Goal: Download file/media

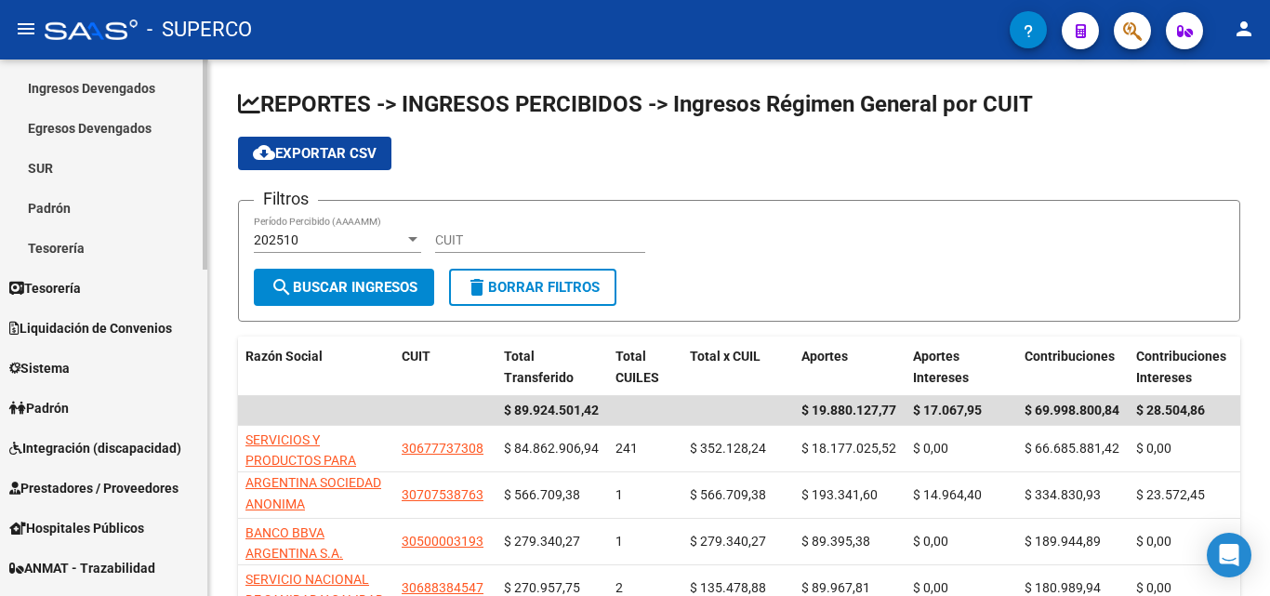
scroll to position [558, 0]
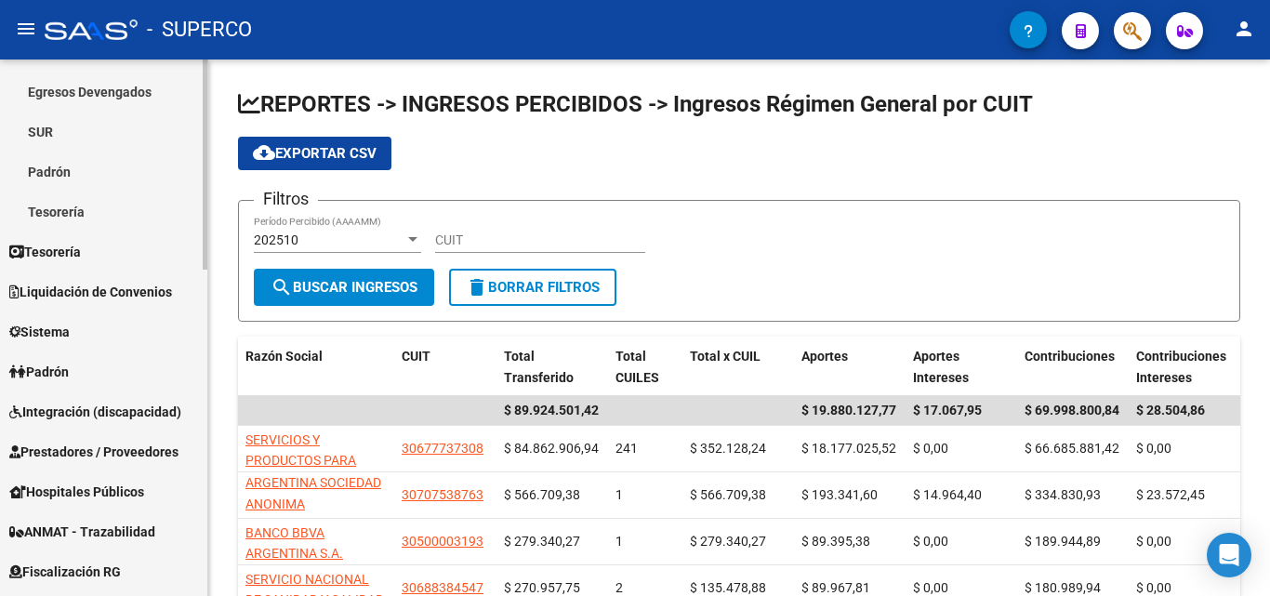
click at [86, 404] on span "Integración (discapacidad)" at bounding box center [95, 411] width 172 height 20
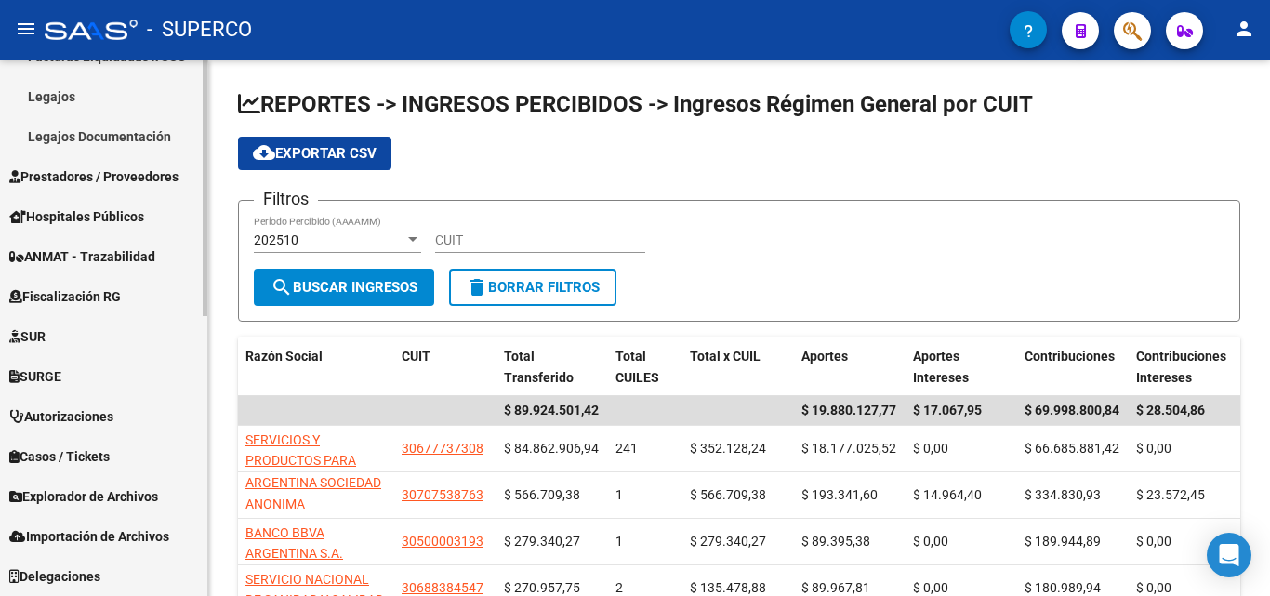
scroll to position [550, 0]
click at [94, 178] on span "Prestadores / Proveedores" at bounding box center [93, 176] width 169 height 20
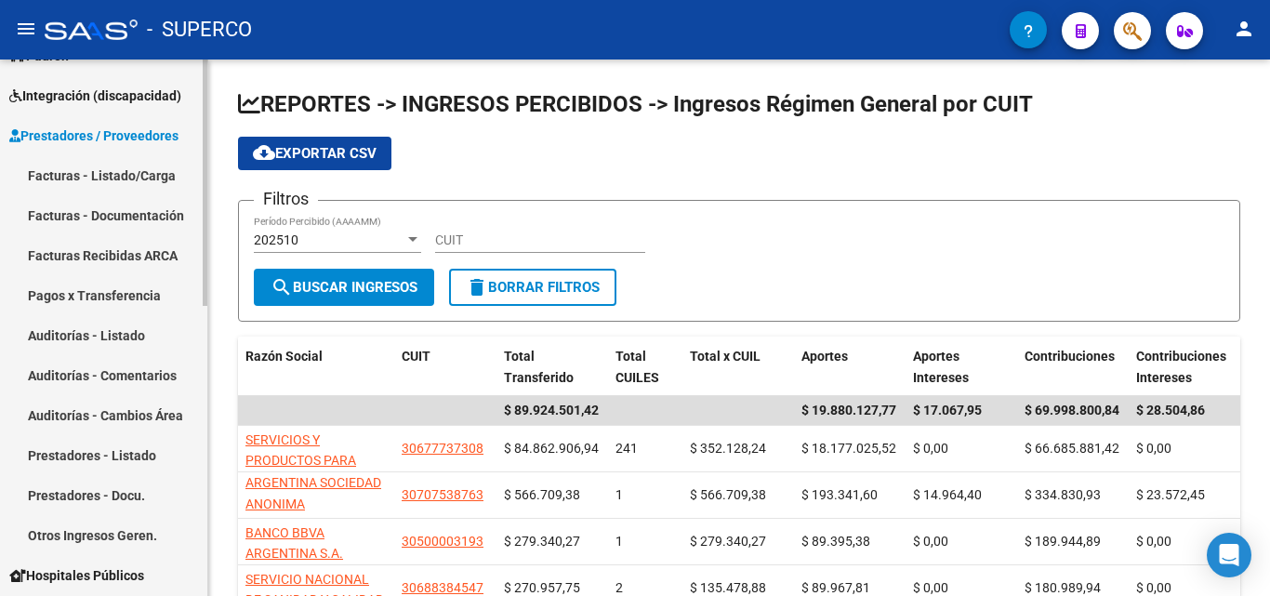
scroll to position [178, 0]
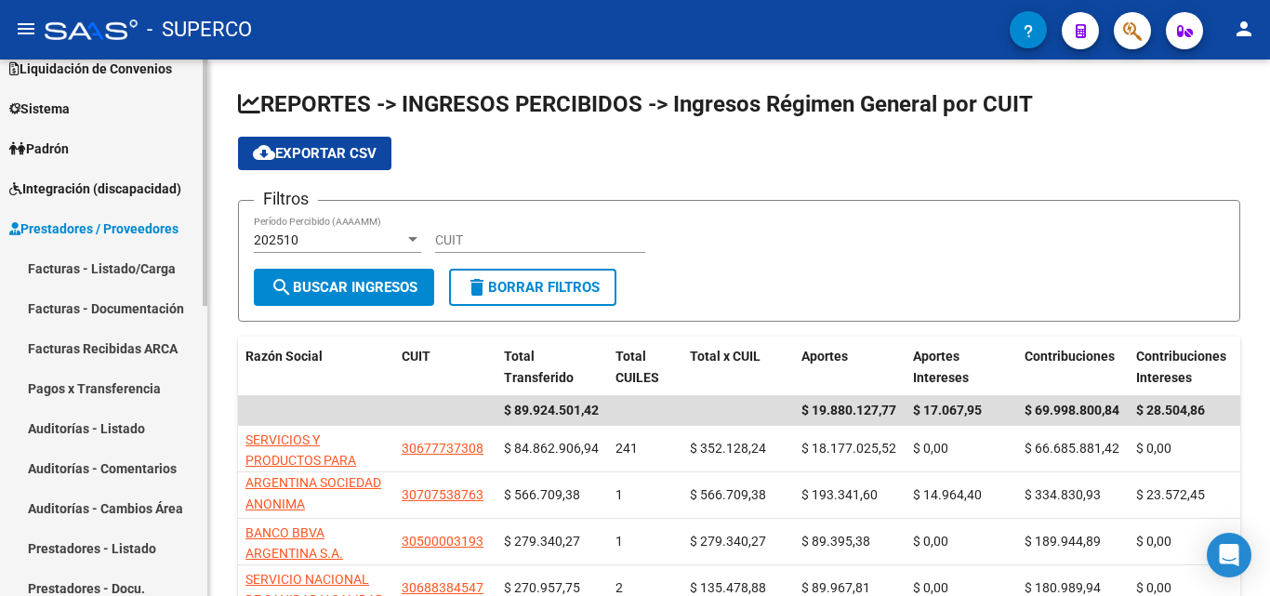
click at [96, 231] on span "Prestadores / Proveedores" at bounding box center [93, 228] width 169 height 20
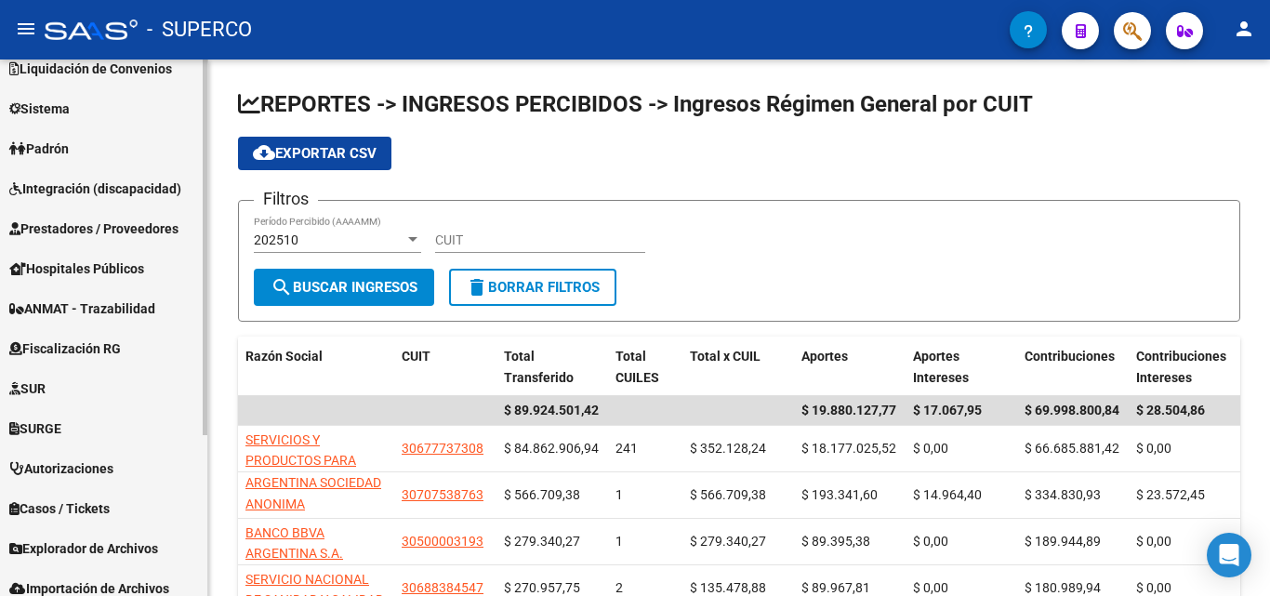
click at [102, 194] on span "Integración (discapacidad)" at bounding box center [95, 188] width 172 height 20
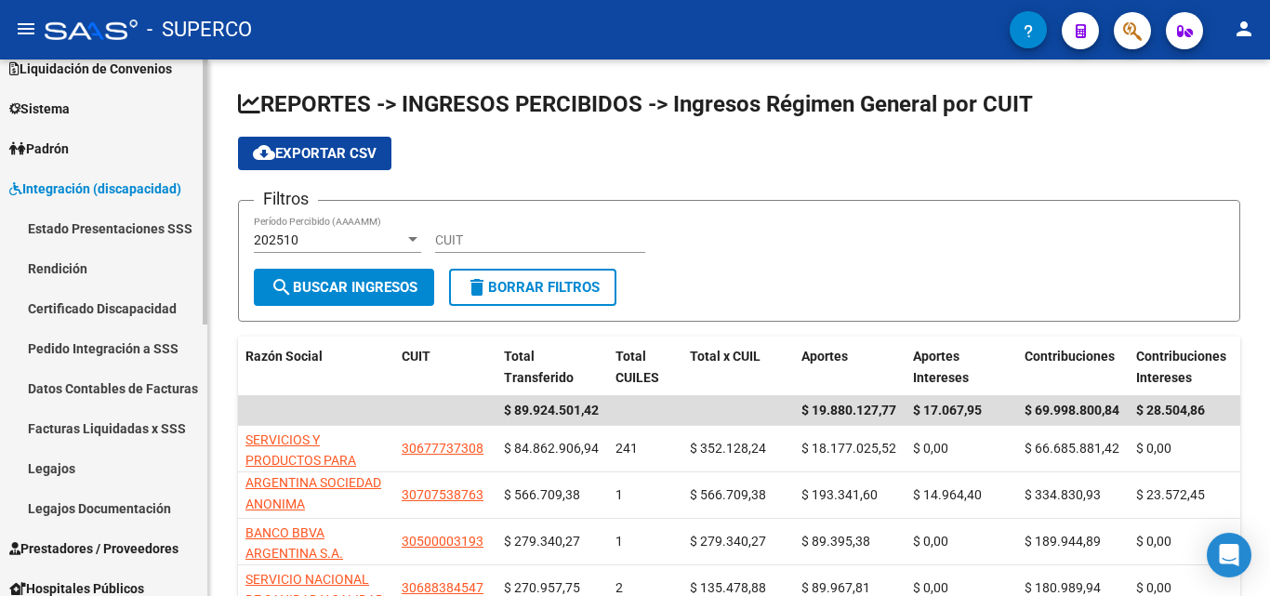
click at [85, 421] on link "Facturas Liquidadas x SSS" at bounding box center [103, 428] width 207 height 40
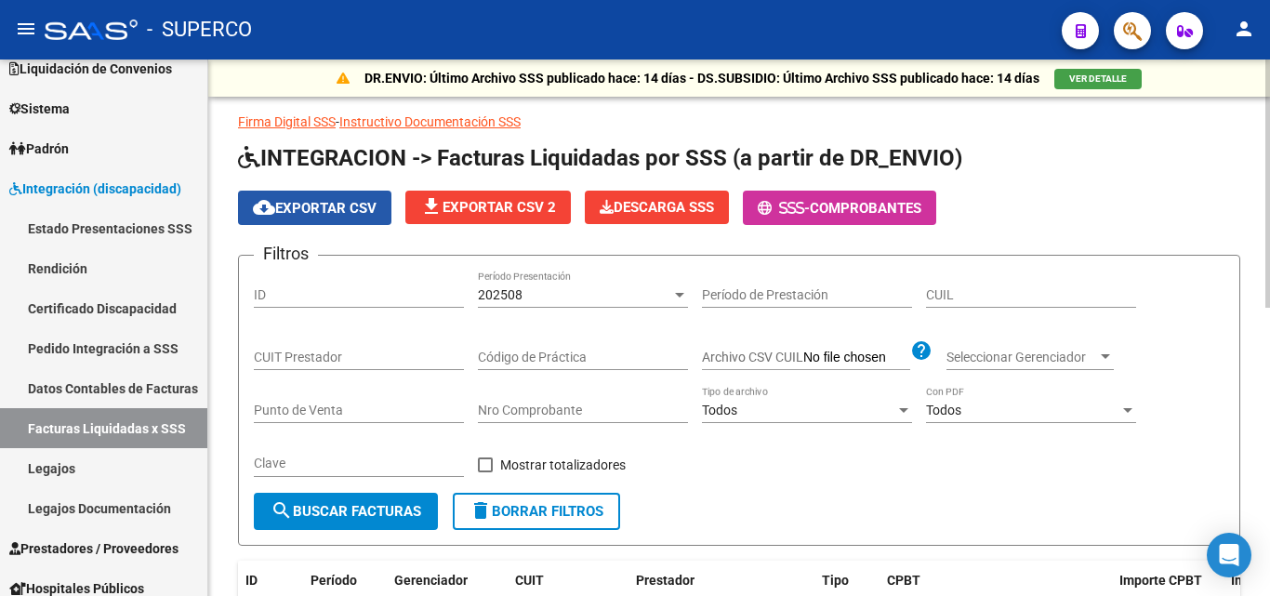
click at [324, 205] on span "cloud_download Exportar CSV" at bounding box center [315, 208] width 124 height 17
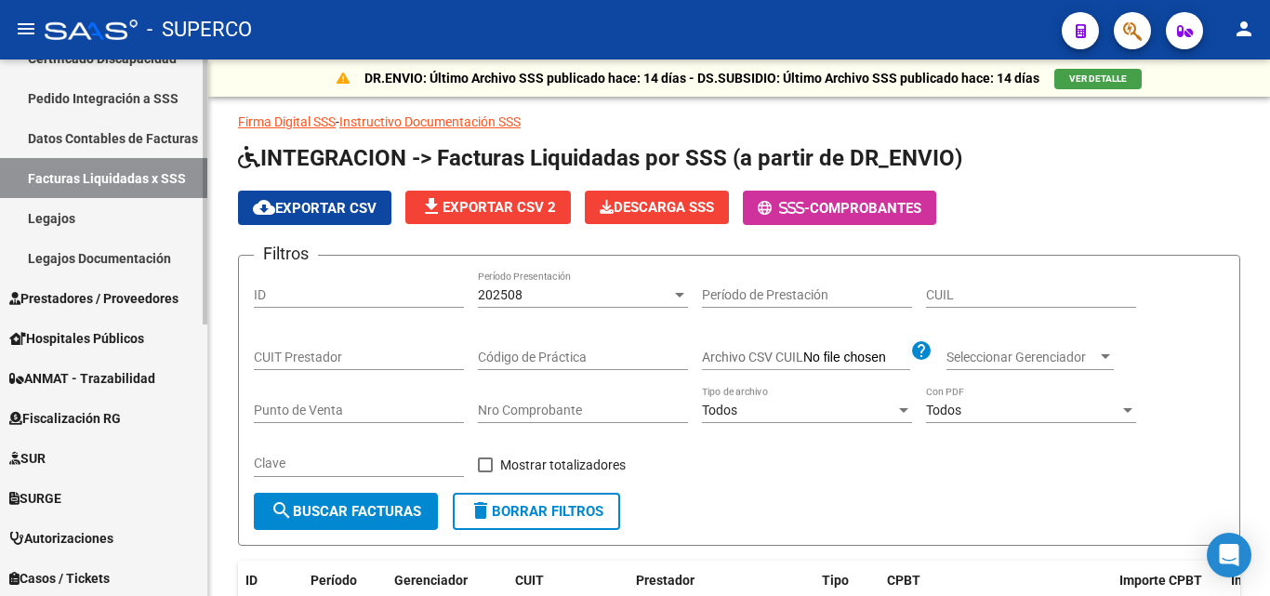
scroll to position [457, 0]
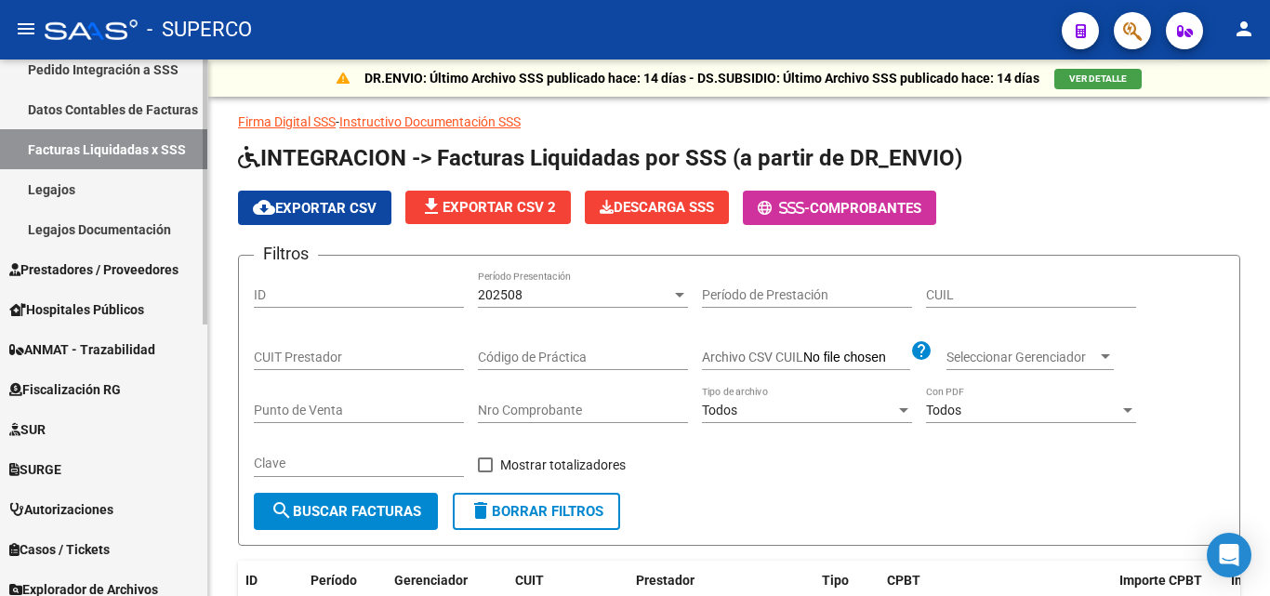
click at [99, 274] on span "Prestadores / Proveedores" at bounding box center [93, 269] width 169 height 20
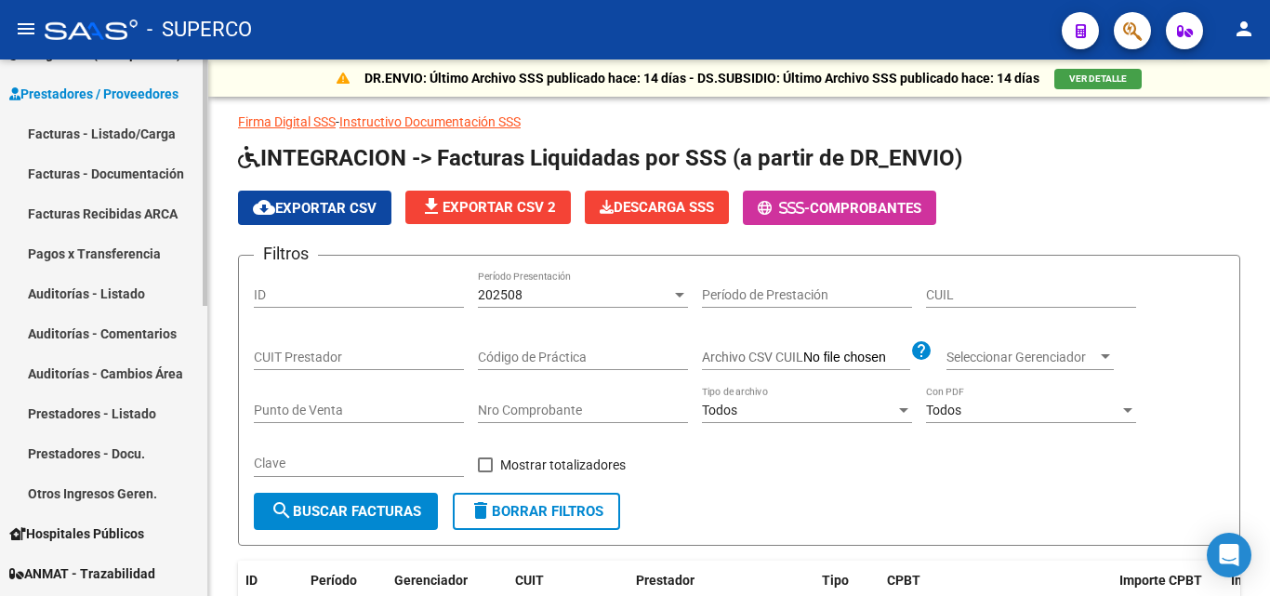
scroll to position [271, 0]
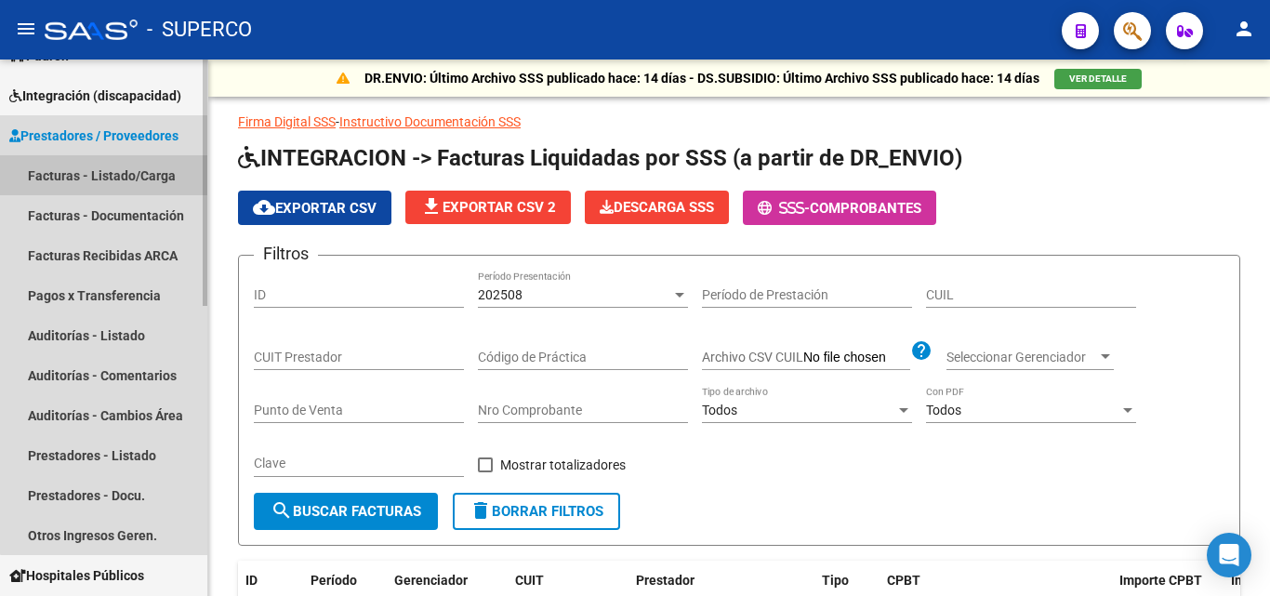
click at [122, 170] on link "Facturas - Listado/Carga" at bounding box center [103, 175] width 207 height 40
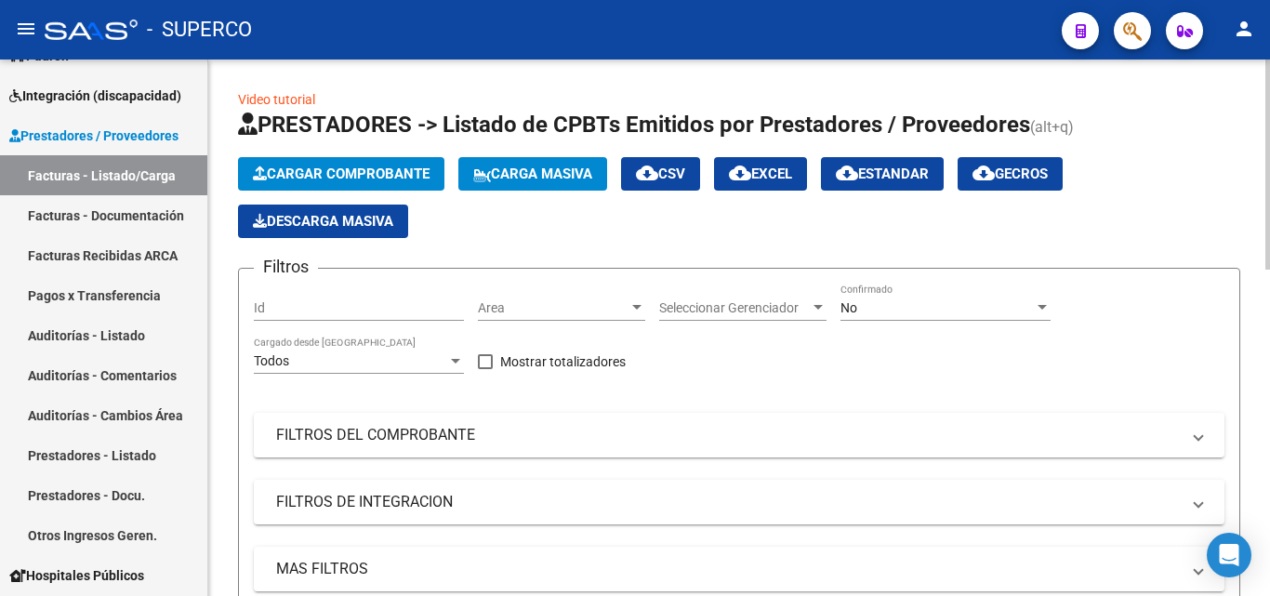
click at [856, 305] on span "No" at bounding box center [848, 307] width 17 height 15
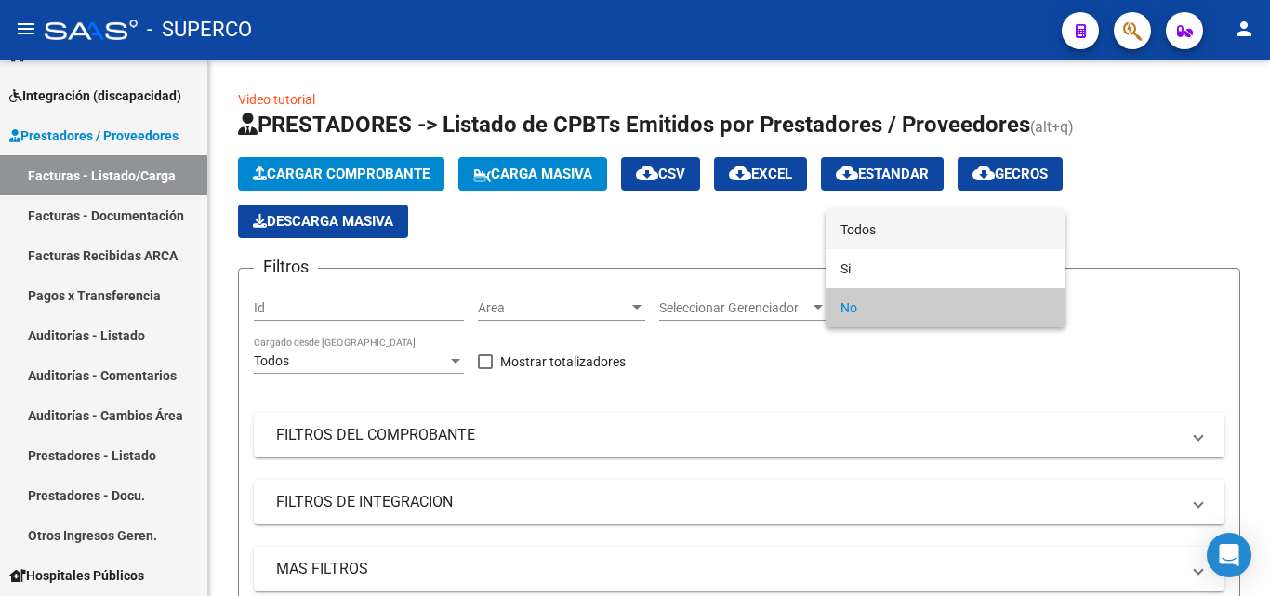
click at [863, 229] on span "Todos" at bounding box center [945, 229] width 210 height 39
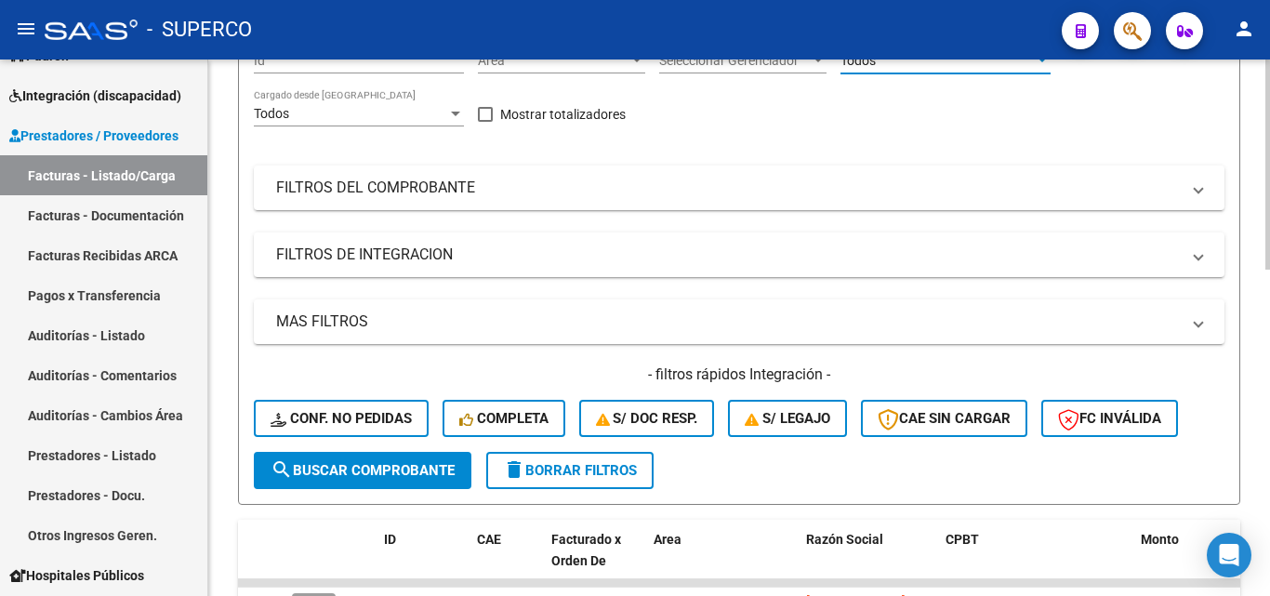
scroll to position [279, 0]
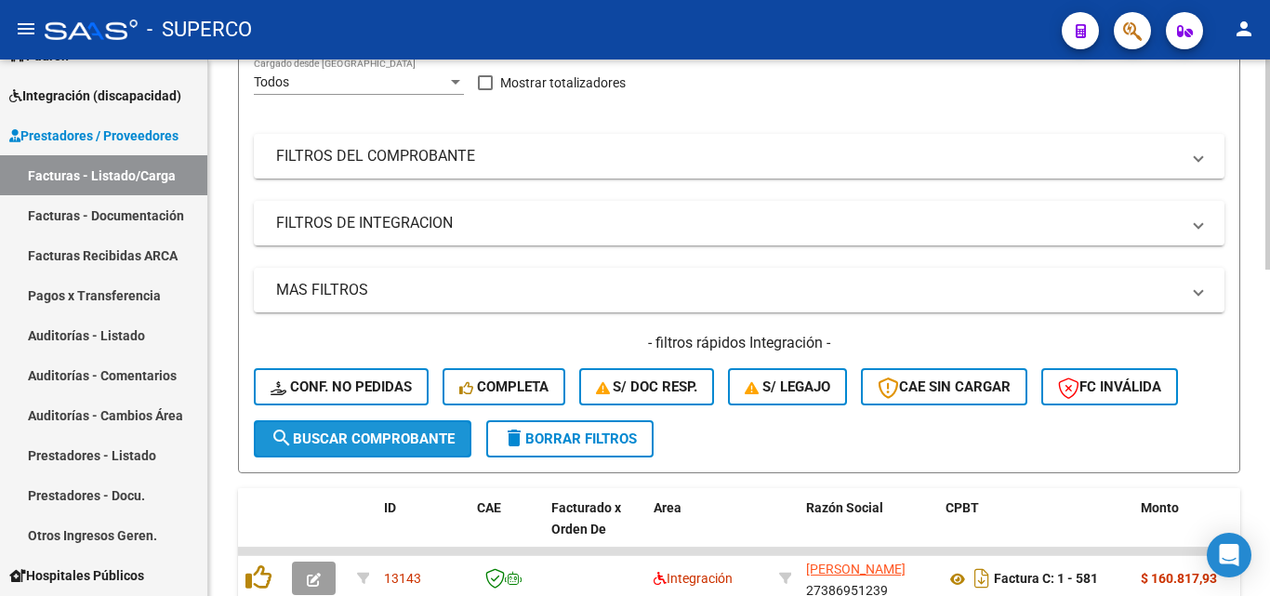
click at [350, 441] on span "search Buscar Comprobante" at bounding box center [362, 438] width 184 height 17
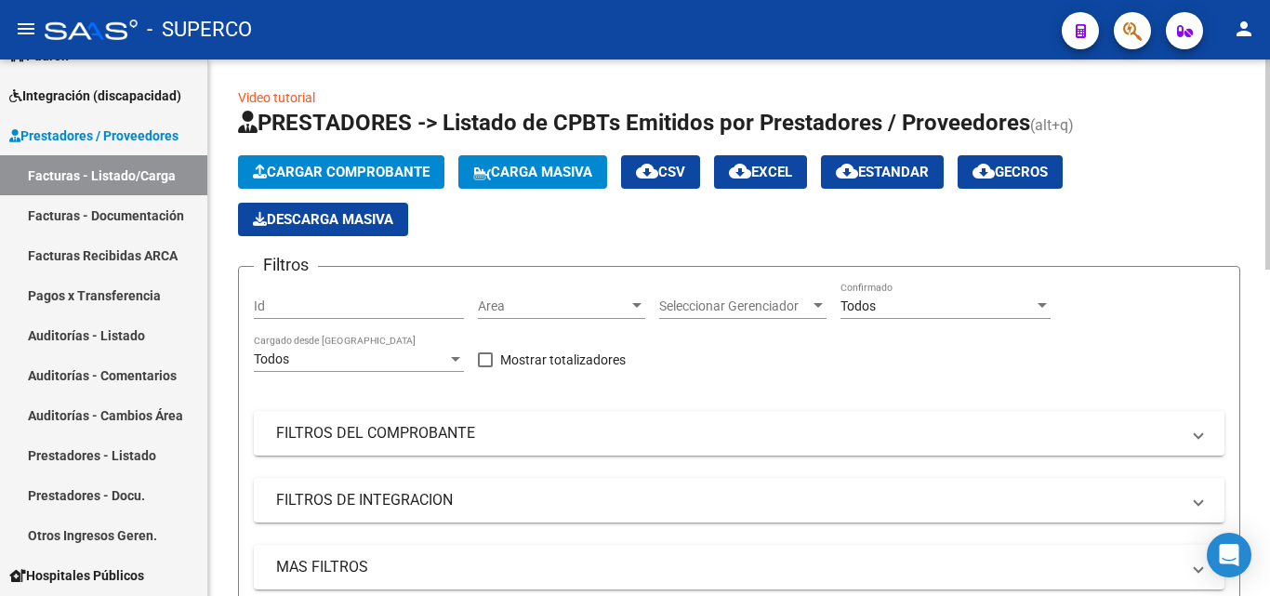
scroll to position [0, 0]
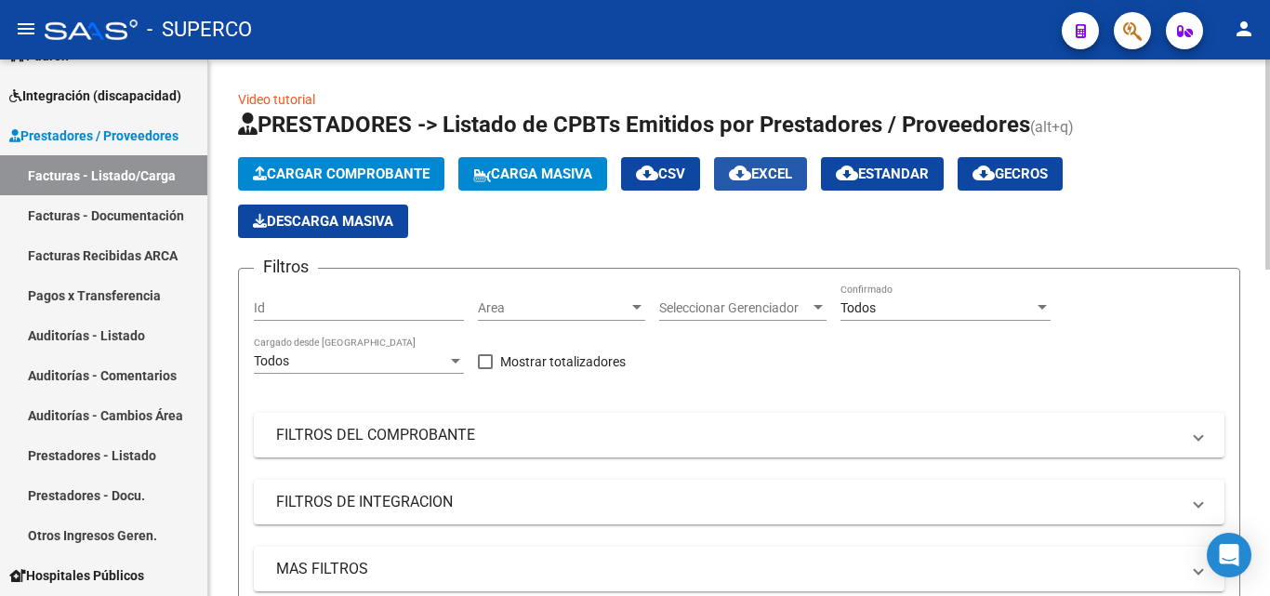
click at [783, 178] on span "cloud_download EXCEL" at bounding box center [760, 173] width 63 height 17
